Goal: Use online tool/utility: Utilize a website feature to perform a specific function

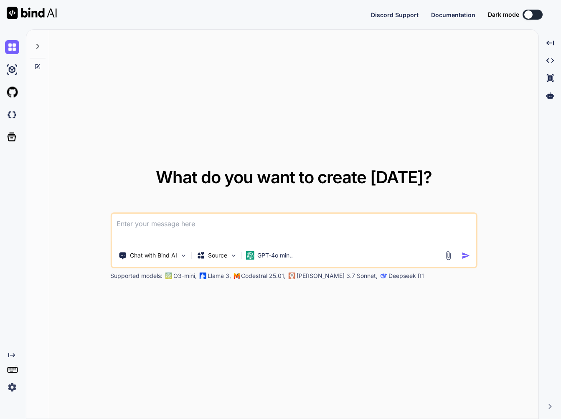
click at [283, 321] on div "What do you want to create today? Chat with Bind AI Source GPT-4o min.. Support…" at bounding box center [293, 225] width 489 height 390
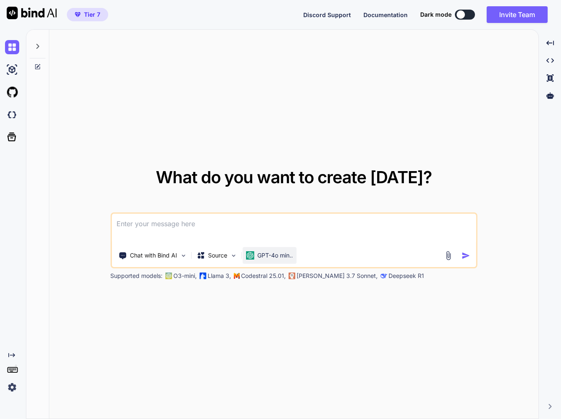
click at [276, 253] on p "GPT-4o min.." at bounding box center [274, 255] width 35 height 8
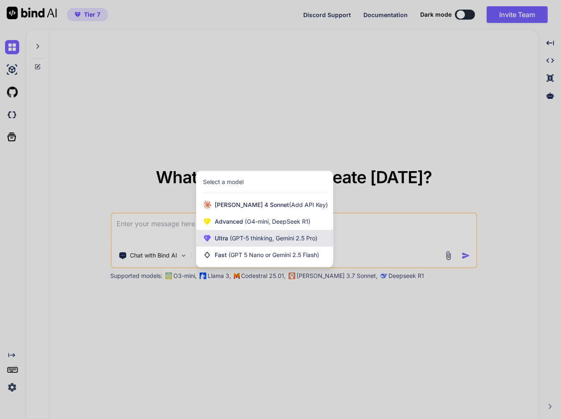
click at [271, 237] on span "(GPT-5 thinking, Gemini 2.5 Pro)" at bounding box center [272, 238] width 89 height 7
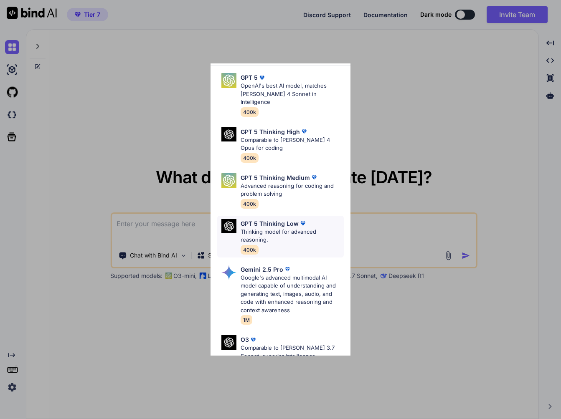
scroll to position [119, 0]
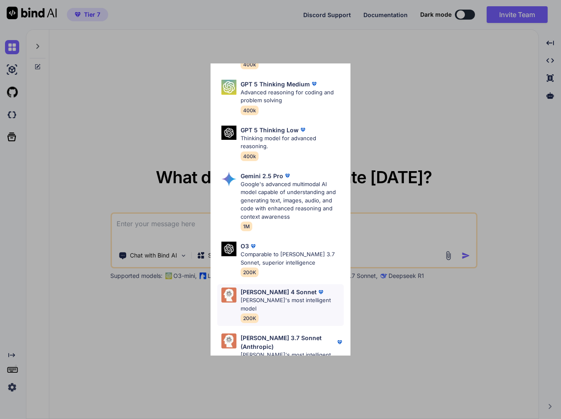
click at [273, 288] on p "Claude 4 Sonnet" at bounding box center [278, 292] width 76 height 9
type textarea "x"
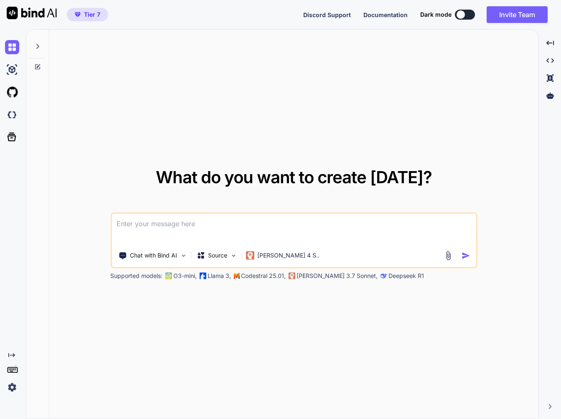
click at [243, 228] on textarea at bounding box center [293, 229] width 364 height 31
paste textarea "ヤトロファ・パラドクサ（Jatropha paradoxa）の発芽および初期栽培に関する科学的・園芸的指針 第1章：ヤトロファ・パラドクサの植物学的プロファイ…"
type textarea "ヤトロファ・パラドクサ（Jatropha paradoxa）の発芽および初期栽培に関する科学的・園芸的指針 第1章：ヤトロファ・パラドクサの植物学的プロファイ…"
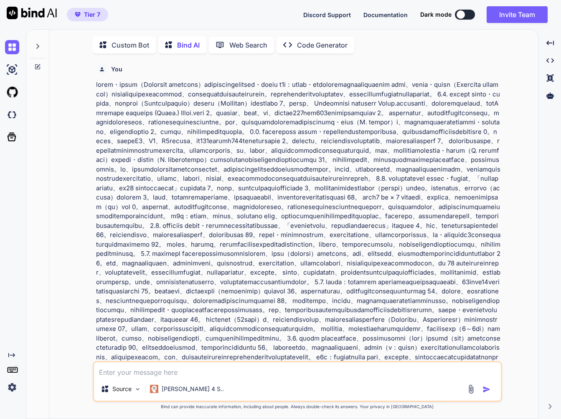
scroll to position [3, 0]
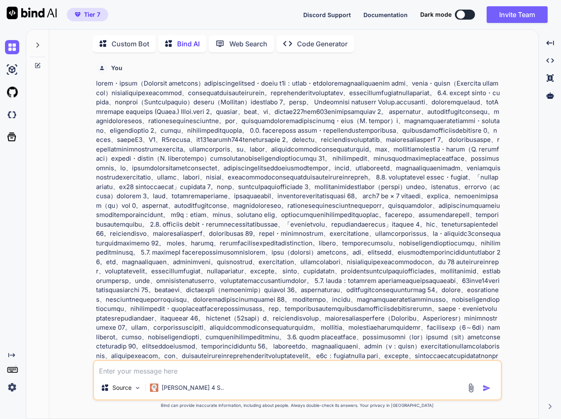
type textarea "x"
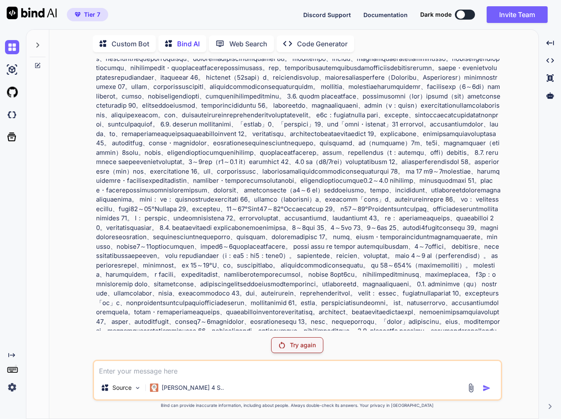
scroll to position [0, 0]
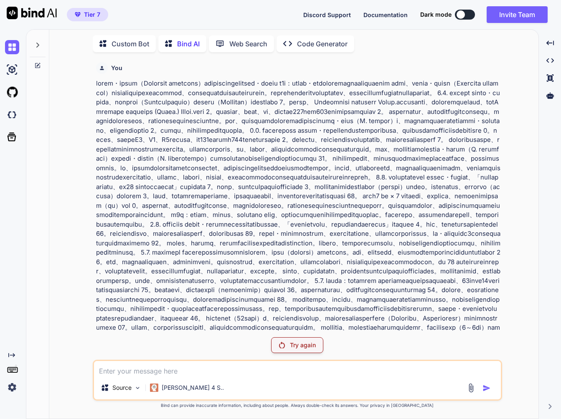
click at [316, 347] on div "Try again" at bounding box center [297, 345] width 52 height 16
click at [163, 386] on p "Claude 4 S.." at bounding box center [193, 388] width 62 height 8
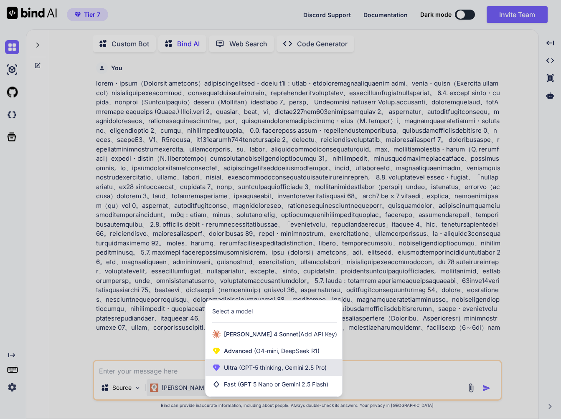
click at [258, 369] on span "(GPT-5 thinking, Gemini 2.5 Pro)" at bounding box center [281, 367] width 89 height 7
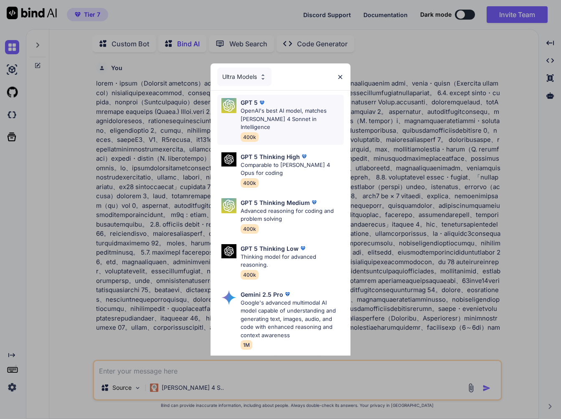
click at [261, 110] on p "OpenAI's best AI model, matches Claude 4 Sonnet in Intelligence" at bounding box center [292, 119] width 104 height 25
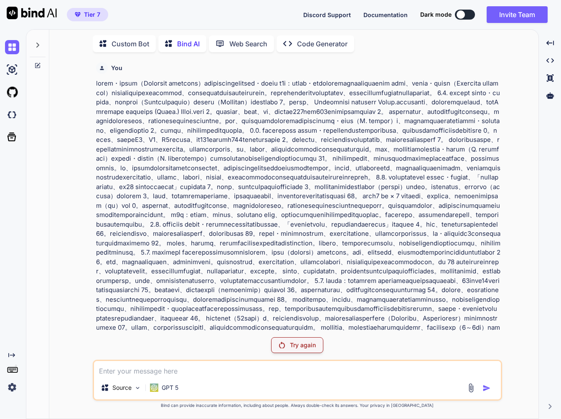
click at [228, 375] on textarea at bounding box center [297, 368] width 407 height 15
paste textarea "A4一枚の作業手順書"
type textarea "A4一枚の作業手順書"
paste textarea "ヤトロファ・パラドクサ（Jatropha paradoxa）の発芽および初期栽培に関する科学的・園芸的指針 第1章：ヤトロファ・パラドクサの植物学的プロファイ…"
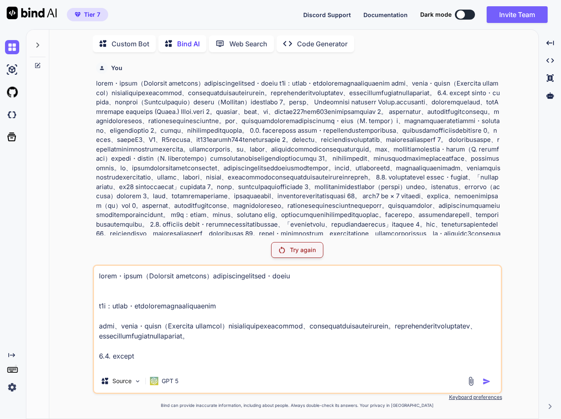
scroll to position [3667, 0]
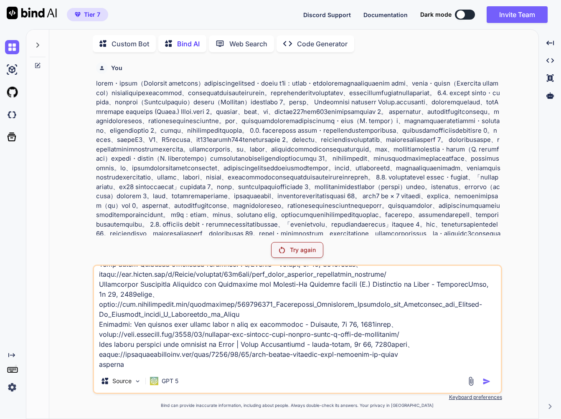
type textarea "ヤトロファ・パラドクサ（Jatropha paradoxa）の発芽および初期栽培に関する科学的・園芸的指針 第1章：ヤトロファ・パラドクサの植物学的プロファイ…"
click at [248, 285] on textarea at bounding box center [297, 318] width 407 height 104
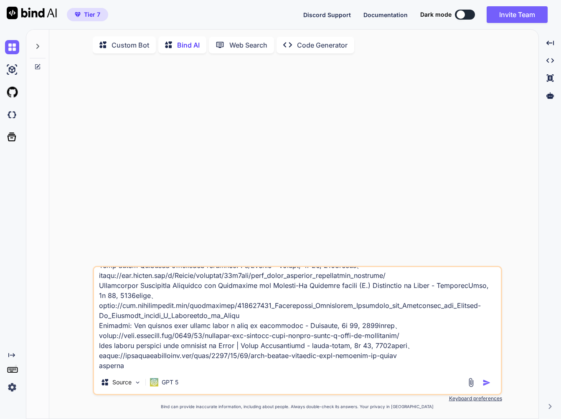
scroll to position [3669, 0]
click at [483, 382] on img "button" at bounding box center [486, 383] width 8 height 8
type textarea "x"
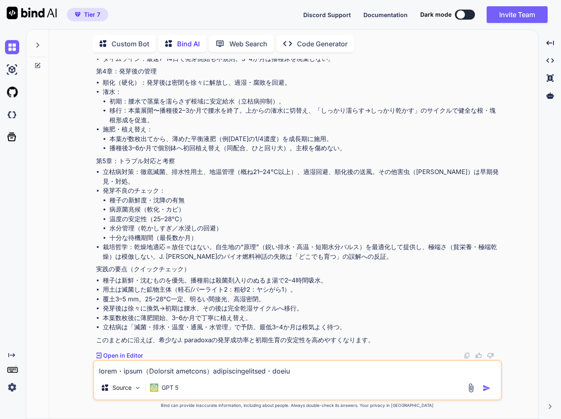
scroll to position [1993, 0]
